Goal: Information Seeking & Learning: Learn about a topic

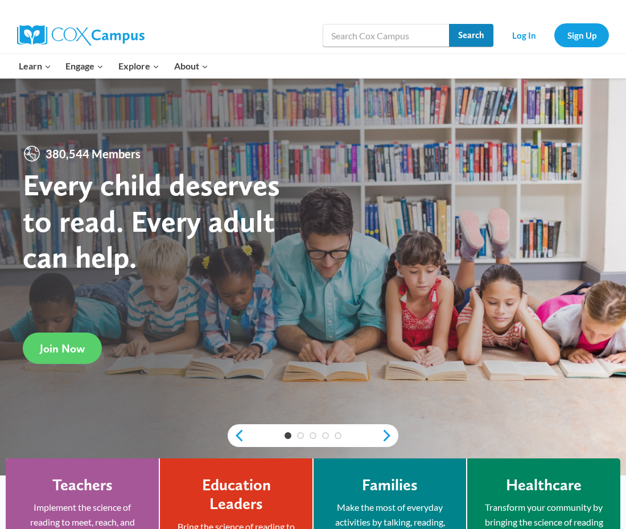
click at [474, 34] on input "Search" at bounding box center [471, 35] width 44 height 23
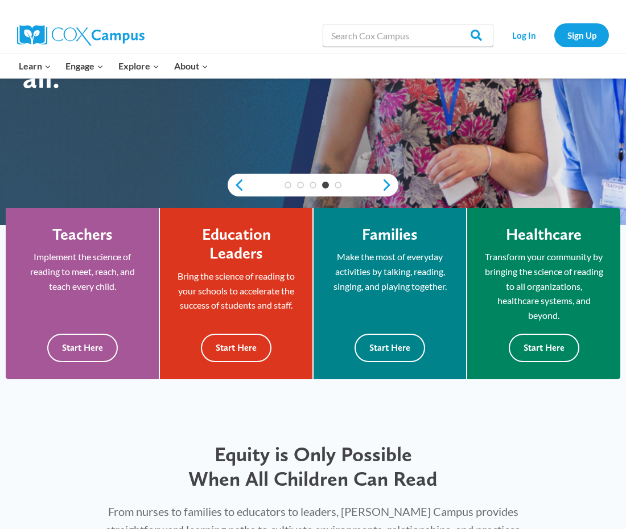
scroll to position [273, 0]
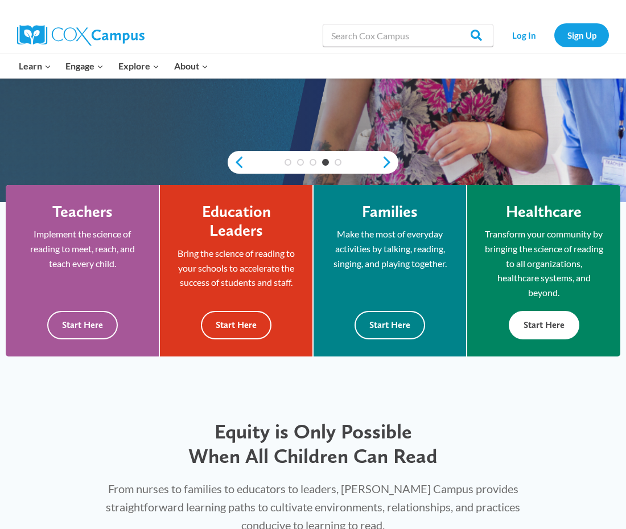
click at [511, 321] on button "Start Here" at bounding box center [544, 325] width 71 height 28
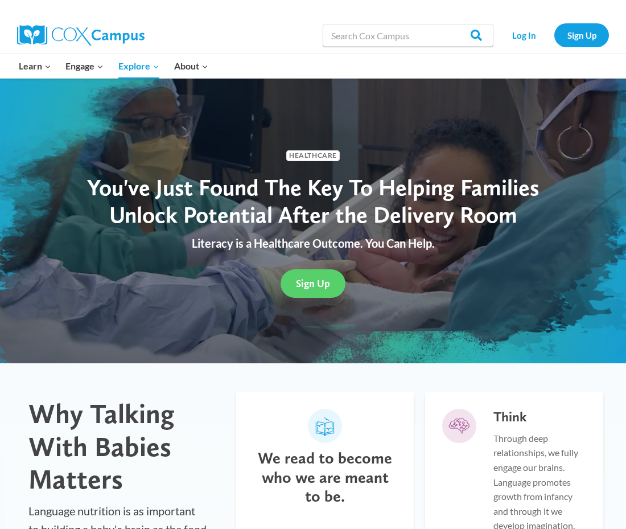
click at [33, 34] on img at bounding box center [80, 35] width 127 height 20
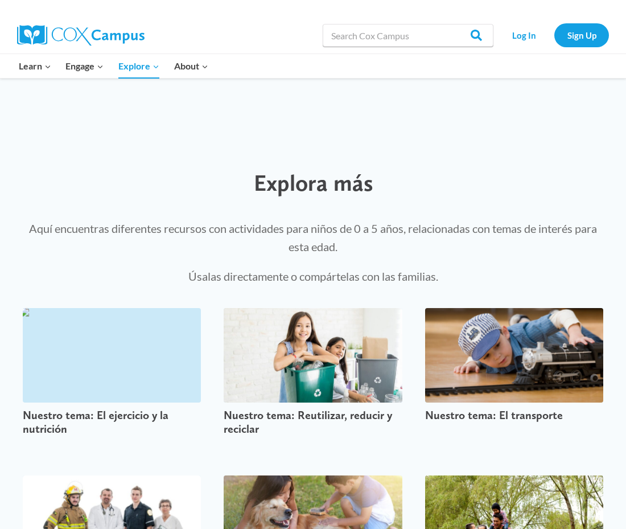
scroll to position [1981, 0]
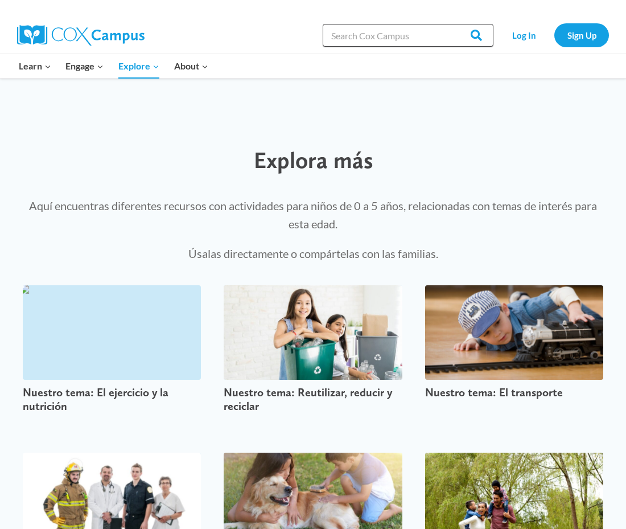
click at [351, 40] on input "Search in [URL][DOMAIN_NAME]" at bounding box center [408, 35] width 171 height 23
type input "read with me"
click at [478, 35] on input "Search" at bounding box center [471, 35] width 44 height 23
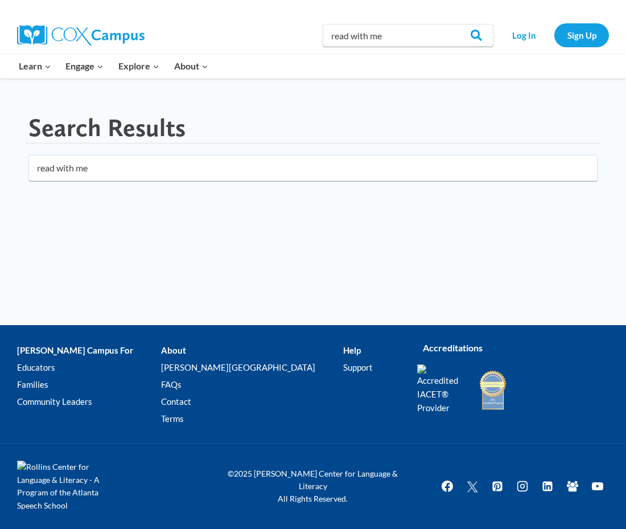
click at [109, 174] on input "read with me" at bounding box center [312, 168] width 569 height 26
click at [521, 36] on link "Log In" at bounding box center [524, 34] width 50 height 23
